Goal: Entertainment & Leisure: Browse casually

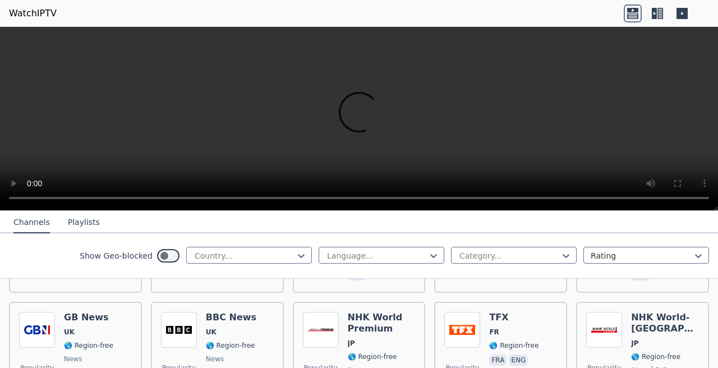
scroll to position [666, 0]
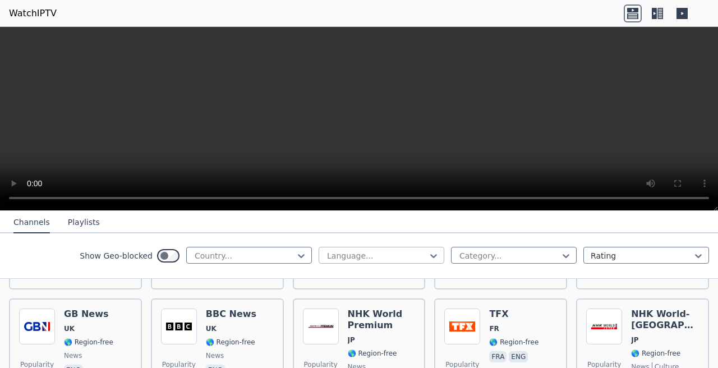
click at [349, 252] on div at bounding box center [377, 255] width 102 height 11
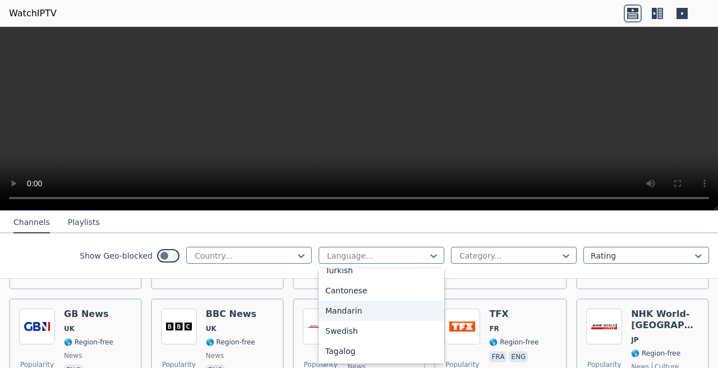
scroll to position [232, 0]
click at [365, 308] on div "Japanese" at bounding box center [382, 311] width 126 height 20
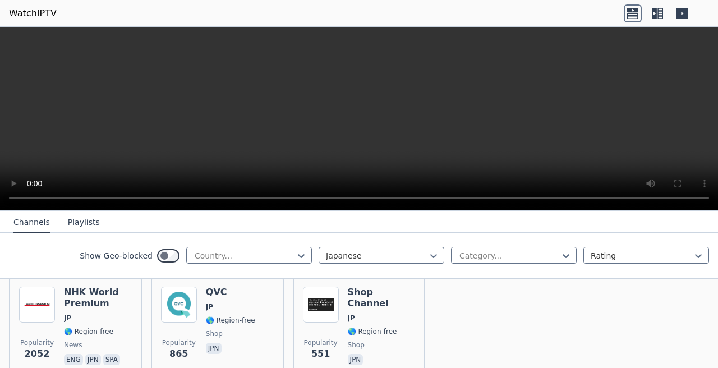
scroll to position [121, 0]
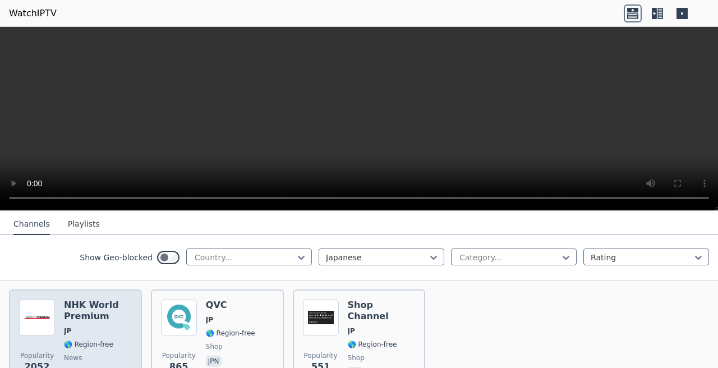
click at [88, 312] on h6 "NHK World Premium" at bounding box center [98, 311] width 68 height 22
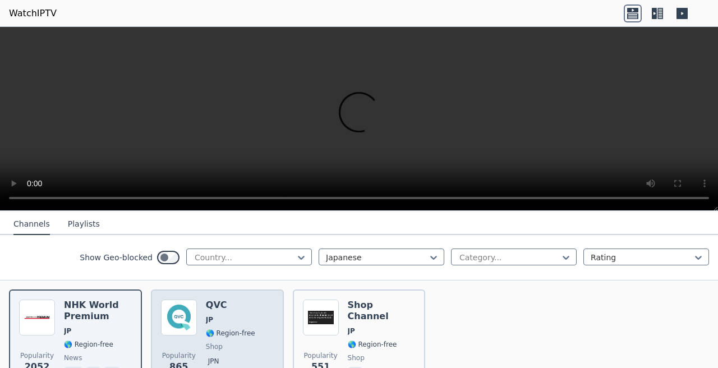
click at [229, 329] on span "🌎 Region-free" at bounding box center [230, 333] width 49 height 9
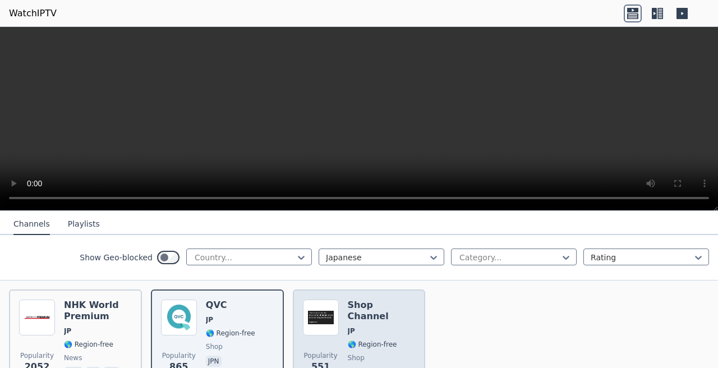
click at [334, 321] on img at bounding box center [321, 318] width 36 height 36
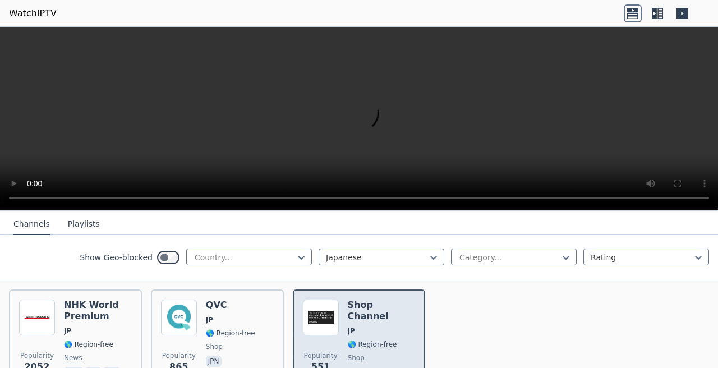
click at [359, 326] on span "JP" at bounding box center [382, 330] width 68 height 9
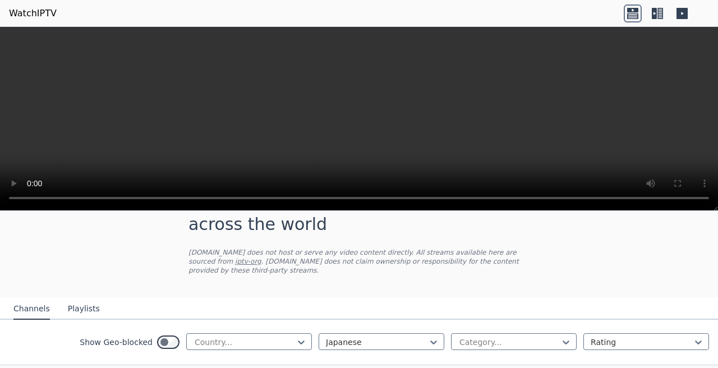
scroll to position [61, 0]
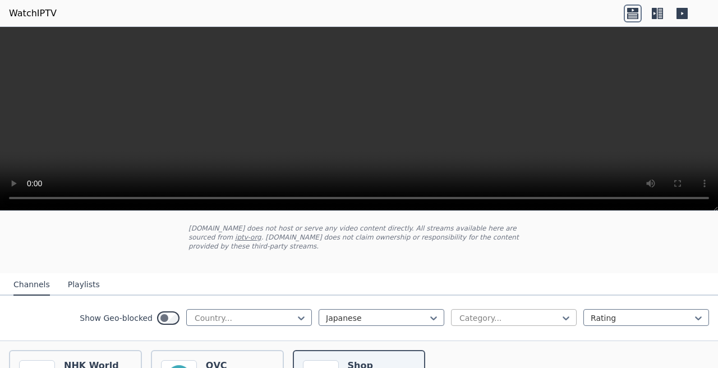
click at [532, 312] on div at bounding box center [509, 317] width 102 height 11
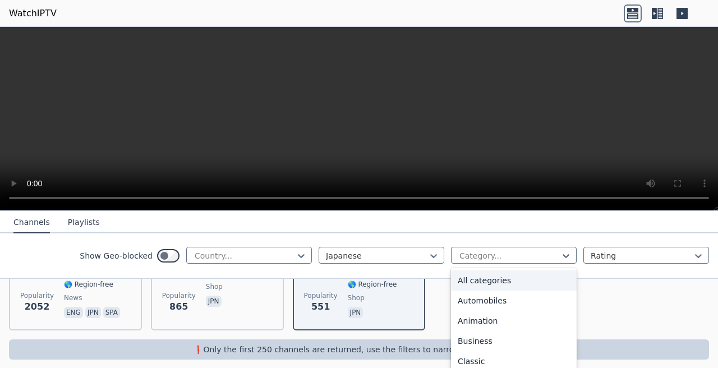
scroll to position [182, 0]
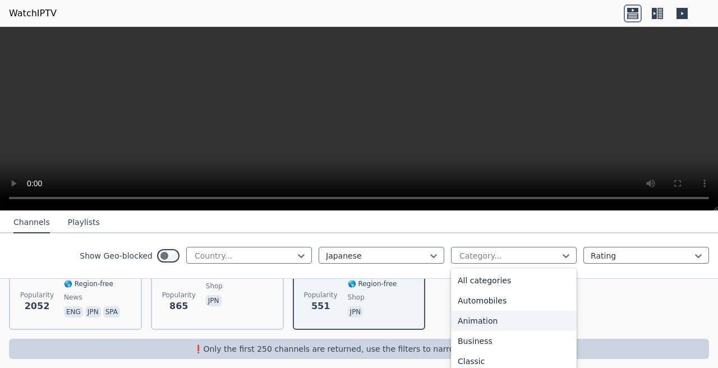
click at [523, 315] on div "Animation" at bounding box center [514, 321] width 126 height 20
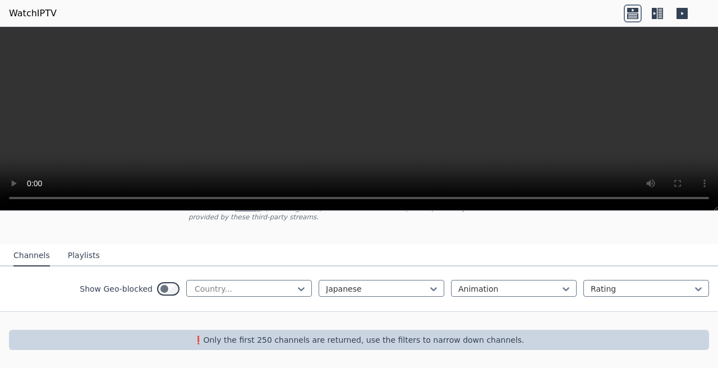
scroll to position [81, 0]
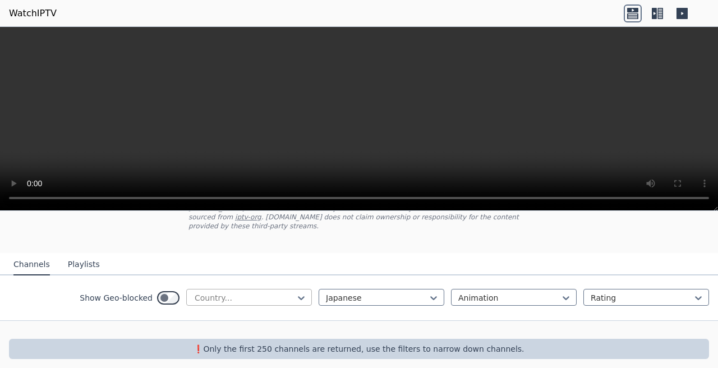
click at [309, 289] on div "Country..." at bounding box center [249, 297] width 126 height 17
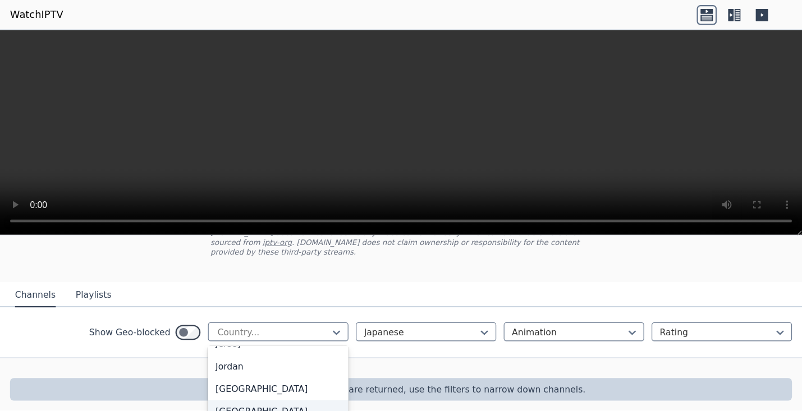
scroll to position [1939, 0]
click at [259, 310] on div "[GEOGRAPHIC_DATA]" at bounding box center [249, 302] width 126 height 20
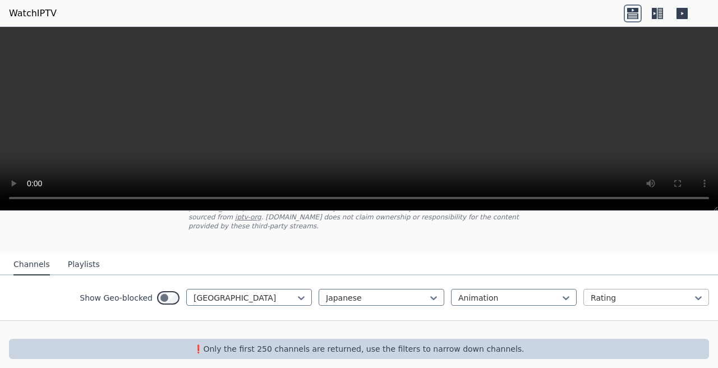
click at [612, 292] on div at bounding box center [642, 297] width 102 height 11
click at [616, 356] on div "Date added" at bounding box center [646, 363] width 126 height 20
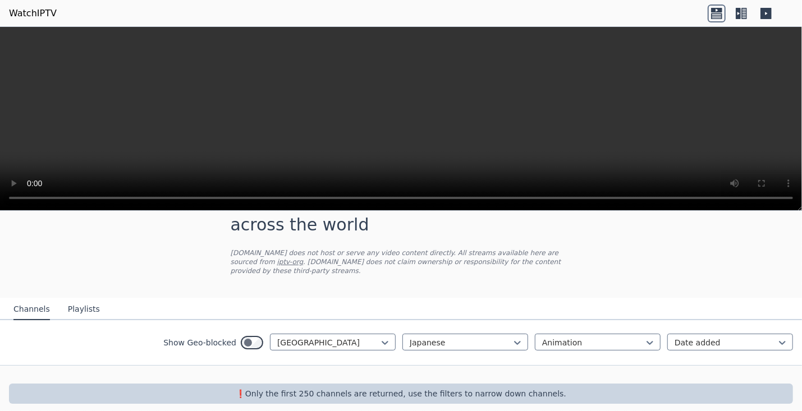
click at [61, 304] on div "Channels Playlists" at bounding box center [56, 309] width 104 height 21
click at [74, 301] on button "Playlists" at bounding box center [84, 309] width 32 height 21
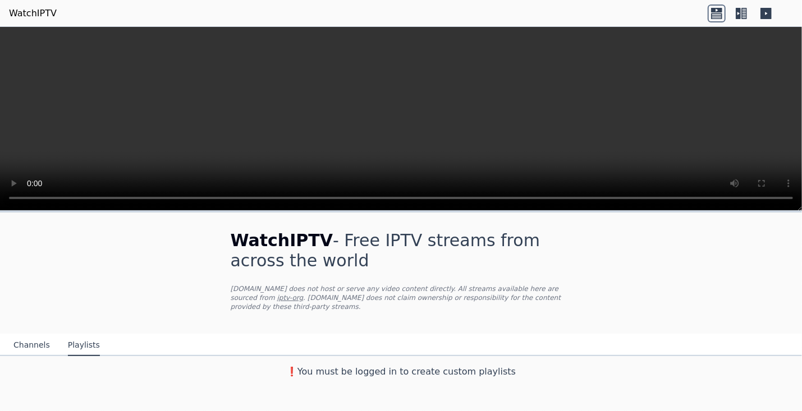
scroll to position [0, 0]
click at [17, 1] on header "WatchIPTV" at bounding box center [401, 13] width 802 height 27
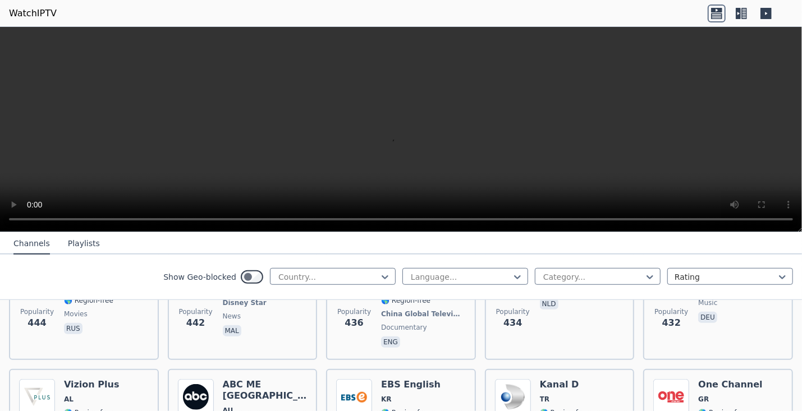
scroll to position [5645, 0]
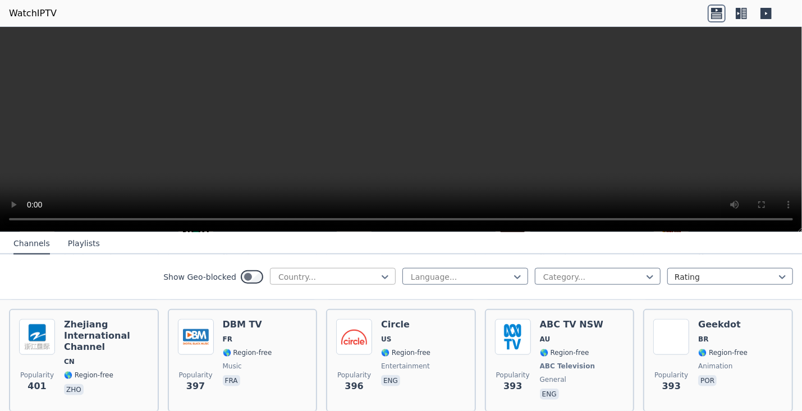
click at [321, 283] on div "Country..." at bounding box center [333, 276] width 126 height 17
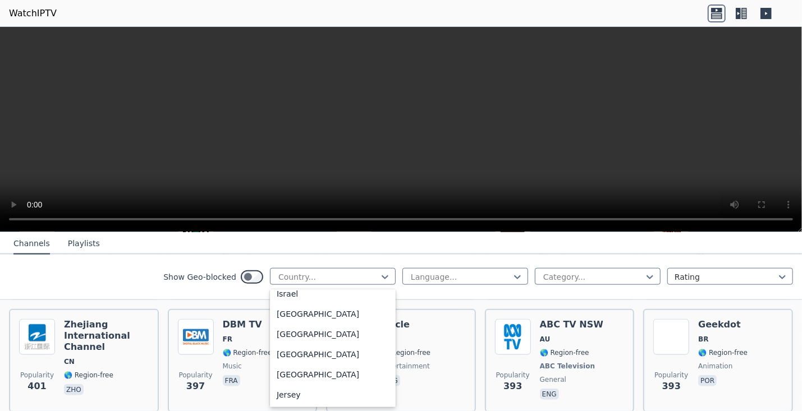
scroll to position [1864, 0]
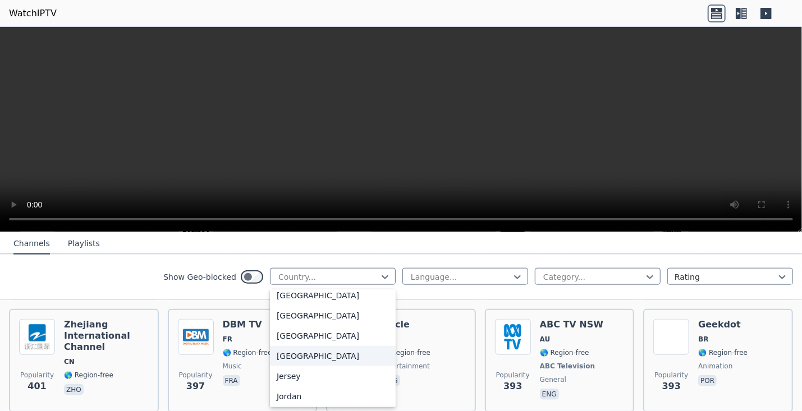
click at [302, 364] on div "[GEOGRAPHIC_DATA]" at bounding box center [333, 356] width 126 height 20
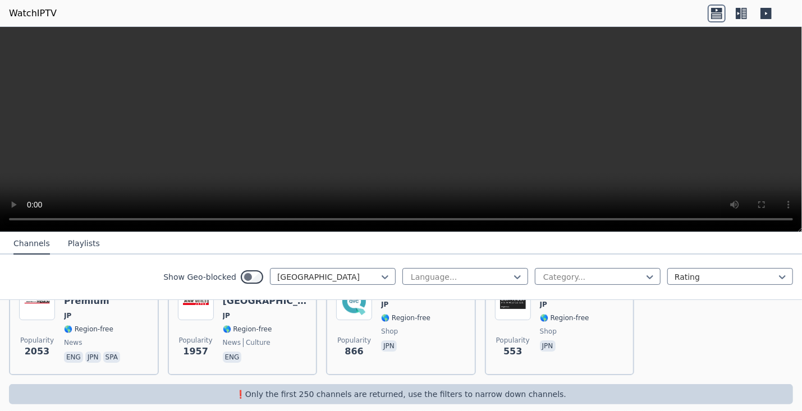
scroll to position [98, 0]
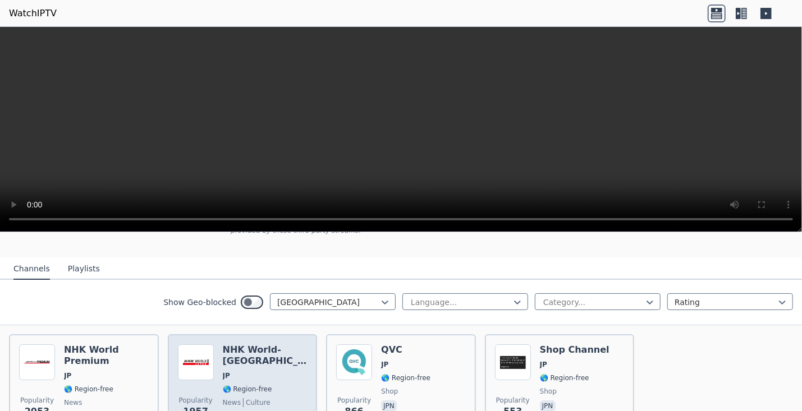
click at [270, 348] on div "NHK World-[GEOGRAPHIC_DATA] JP 🌎 Region-free news culture eng" at bounding box center [265, 384] width 85 height 81
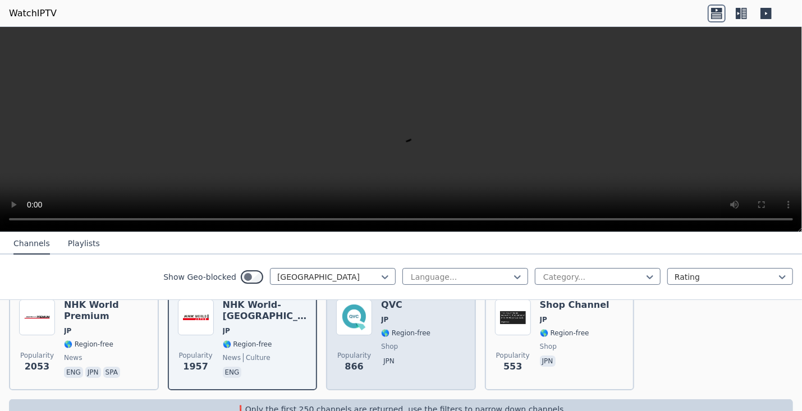
scroll to position [158, 0]
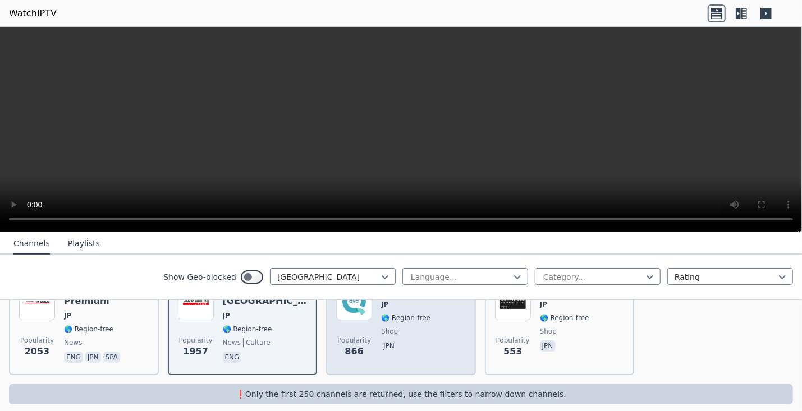
click at [399, 357] on div "Popularity 866 QVC JP 🌎 Region-free shop jpn" at bounding box center [401, 324] width 150 height 101
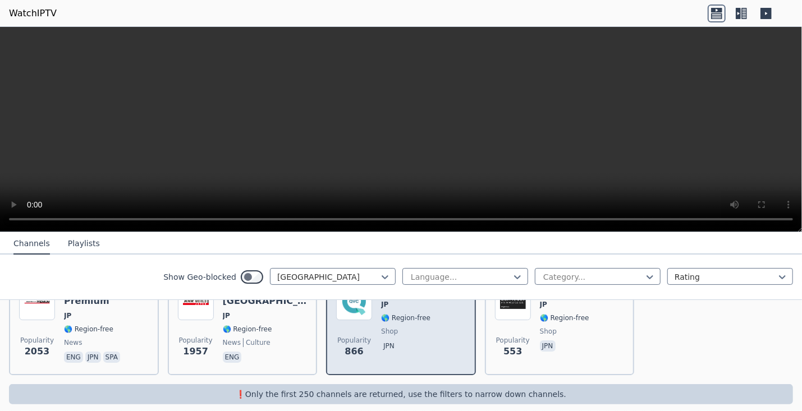
click at [415, 327] on span "shop" at bounding box center [405, 331] width 49 height 9
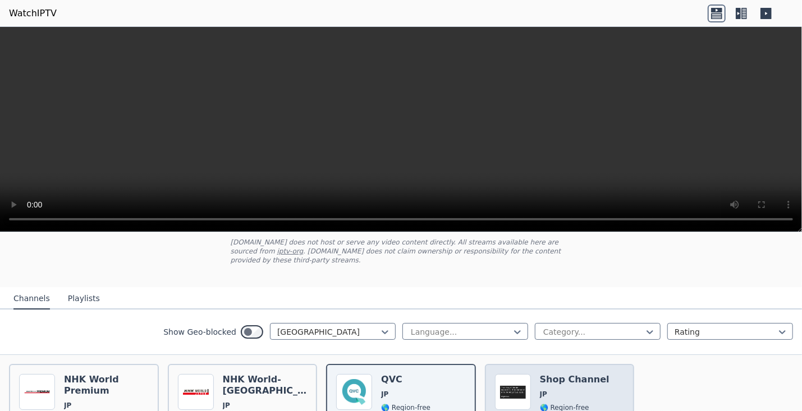
scroll to position [120, 0]
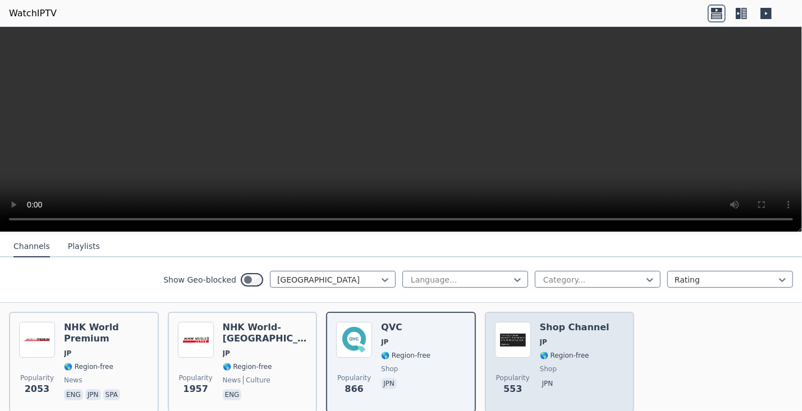
click at [552, 351] on span "🌎 Region-free" at bounding box center [564, 355] width 49 height 9
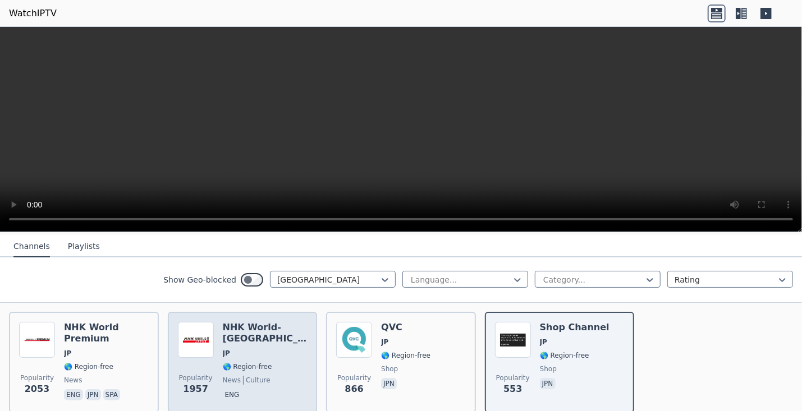
click at [228, 339] on div "NHK World-[GEOGRAPHIC_DATA] JP 🌎 Region-free news culture eng" at bounding box center [265, 362] width 85 height 81
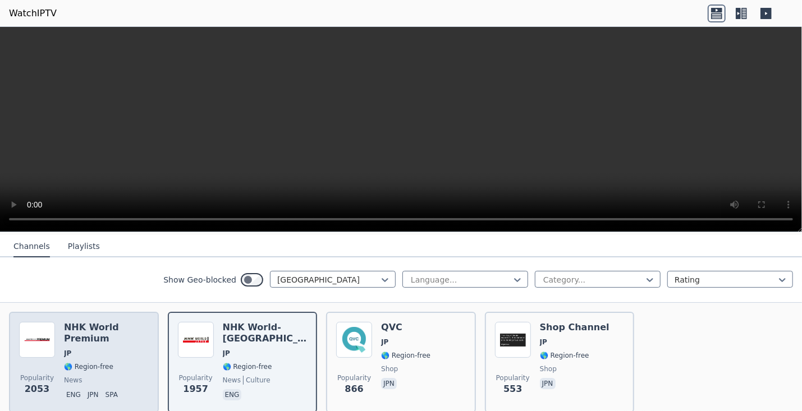
click at [88, 349] on span "JP" at bounding box center [106, 353] width 85 height 9
